Goal: Task Accomplishment & Management: Manage account settings

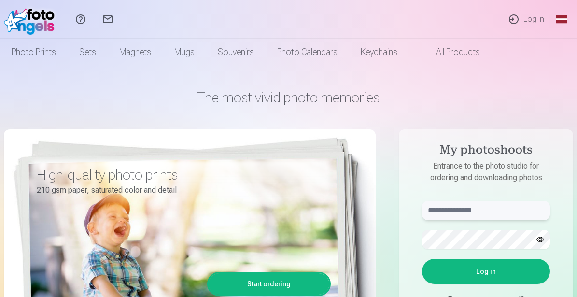
click at [469, 211] on input "text" at bounding box center [486, 210] width 128 height 19
type input "*"
type input "**********"
click at [541, 242] on button "button" at bounding box center [540, 239] width 18 height 18
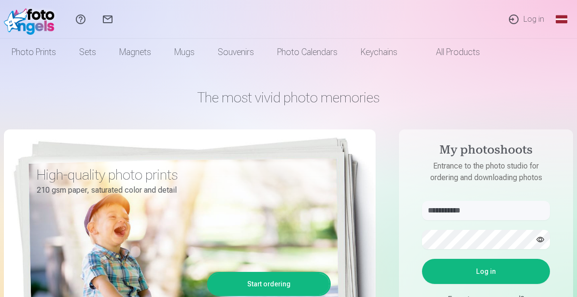
click at [542, 241] on button "button" at bounding box center [540, 239] width 18 height 18
click at [512, 275] on button "Log in" at bounding box center [486, 271] width 128 height 25
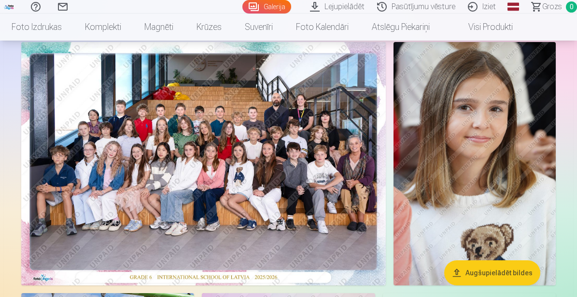
scroll to position [64, 0]
